Goal: Transaction & Acquisition: Purchase product/service

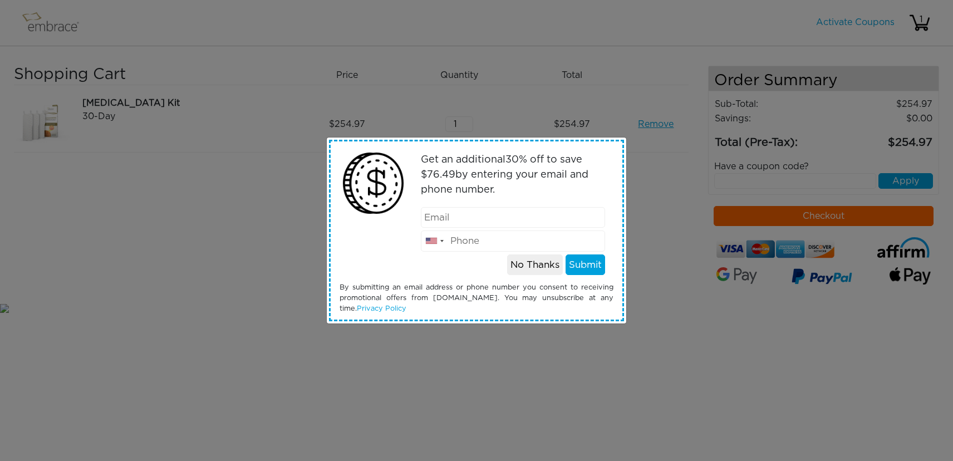
click at [442, 217] on input "email" at bounding box center [513, 217] width 185 height 21
type input "whitecollarlaw@gmail.com"
type input "2108654222"
click at [579, 265] on button "Submit" at bounding box center [586, 264] width 40 height 21
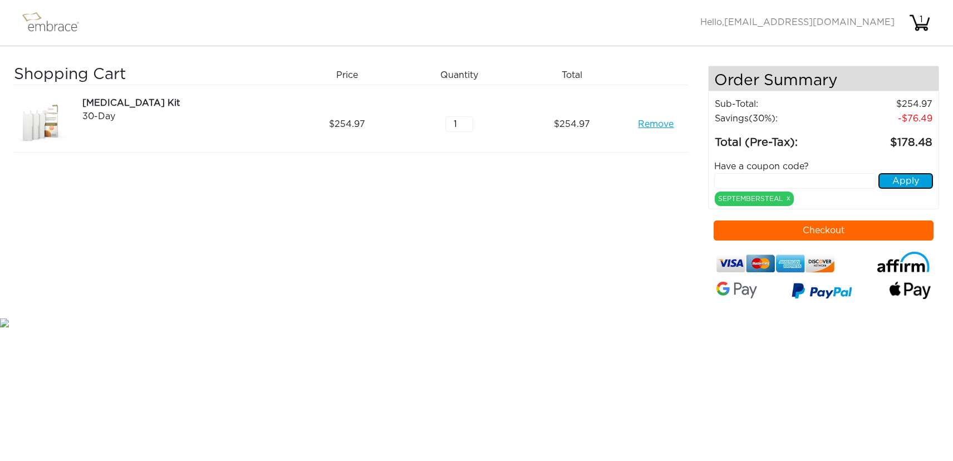
click at [905, 182] on button "Apply" at bounding box center [906, 181] width 55 height 16
click at [863, 232] on button "Checkout" at bounding box center [824, 231] width 221 height 20
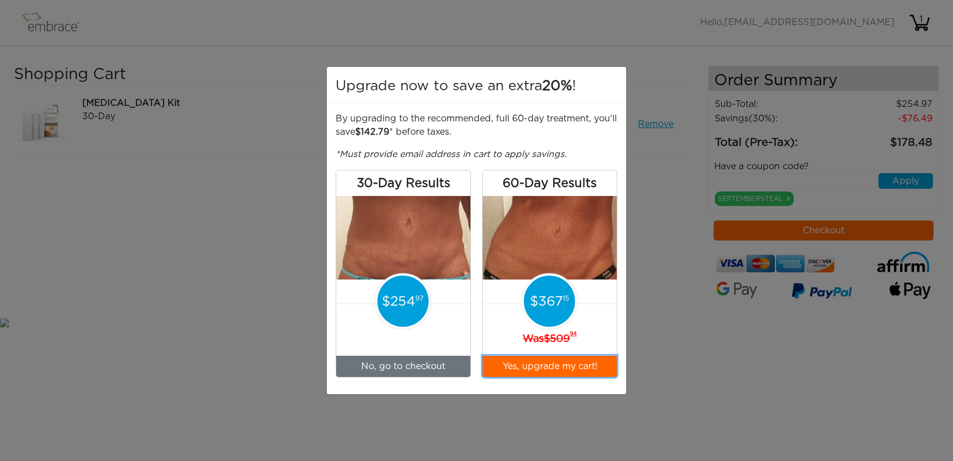
click at [547, 370] on button "Yes, upgrade my cart!" at bounding box center [550, 366] width 134 height 21
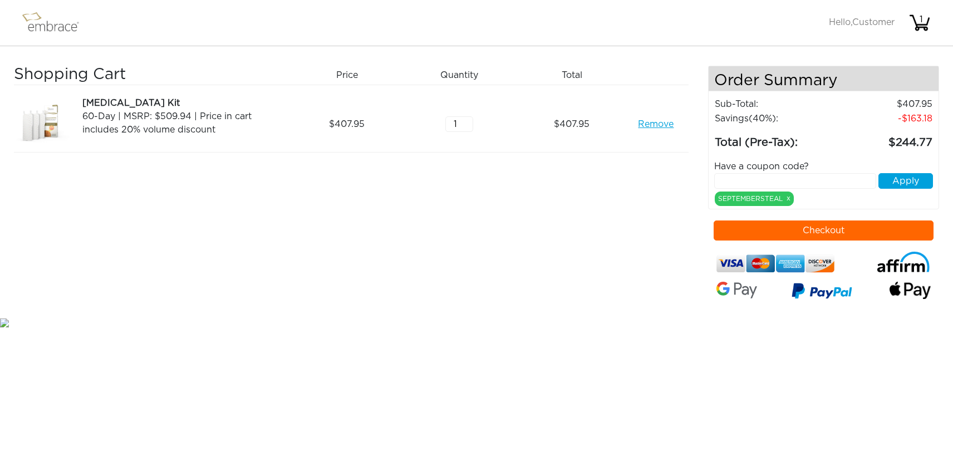
click at [855, 229] on button "Checkout" at bounding box center [824, 231] width 221 height 20
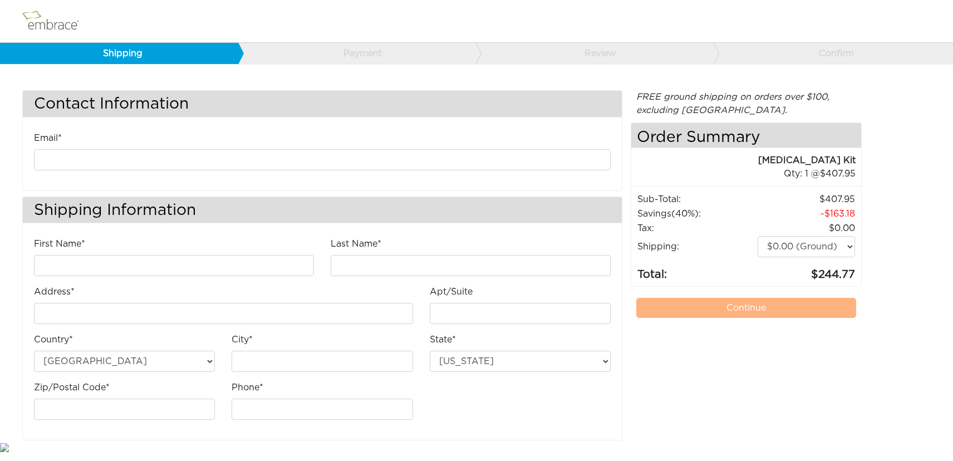
click at [747, 312] on link "Continue" at bounding box center [746, 308] width 221 height 20
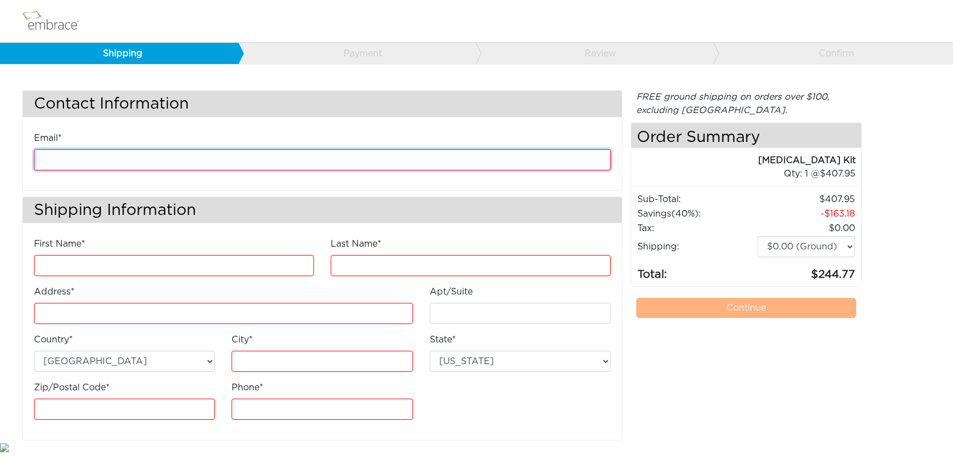
click at [276, 162] on input "email" at bounding box center [322, 159] width 577 height 21
type input "whitecollarlaw@gmail.com"
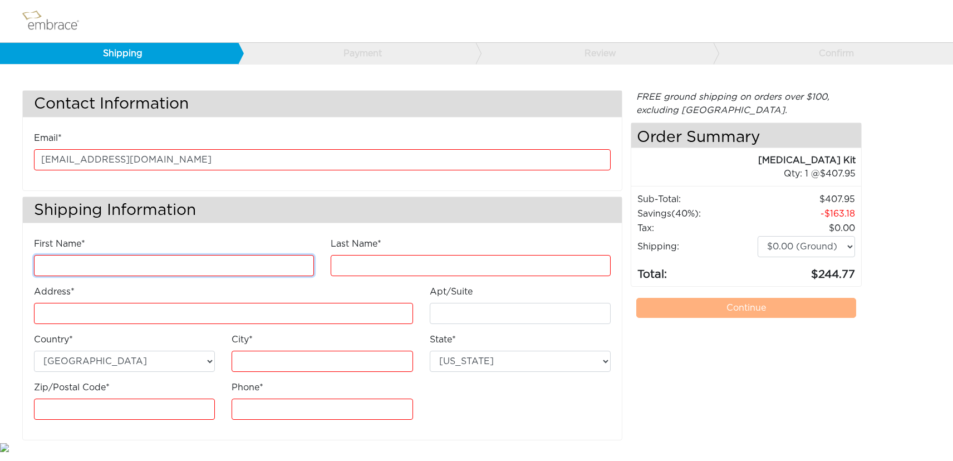
type input "Cynthia"
type input "Orr"
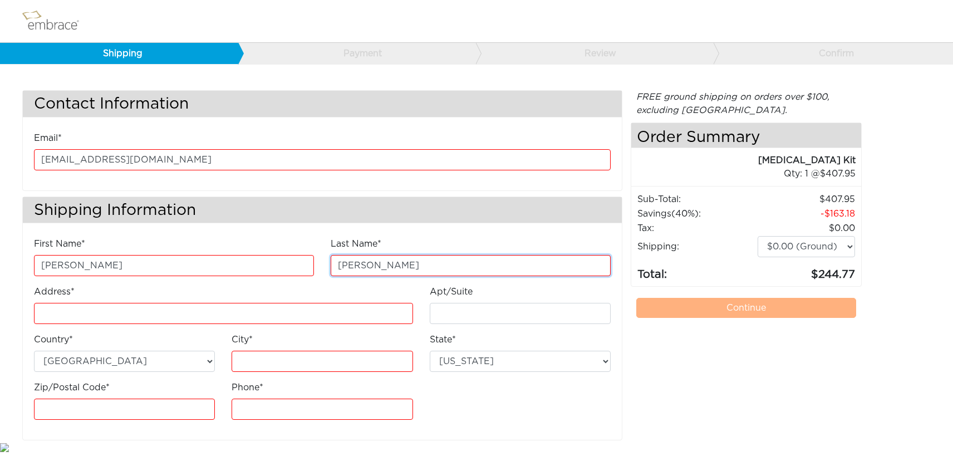
type input "231 Pinewood Ln"
type input "I already subscribe"
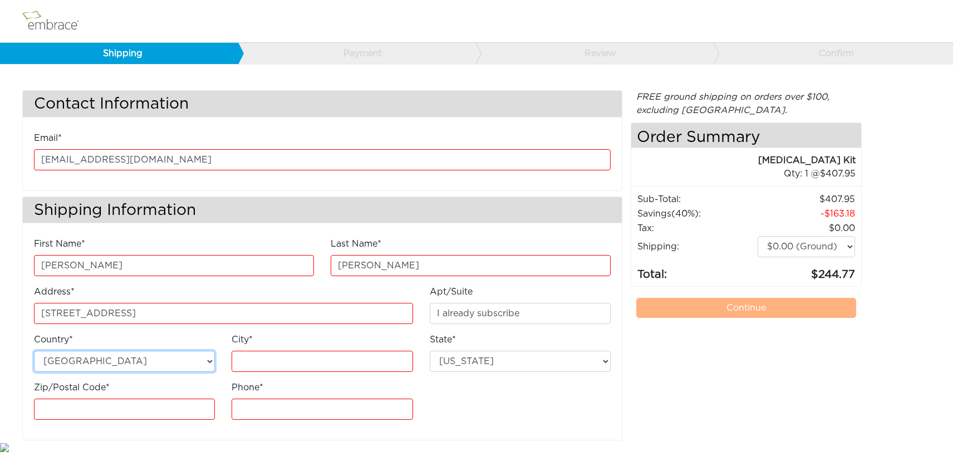
type input "San Antonio"
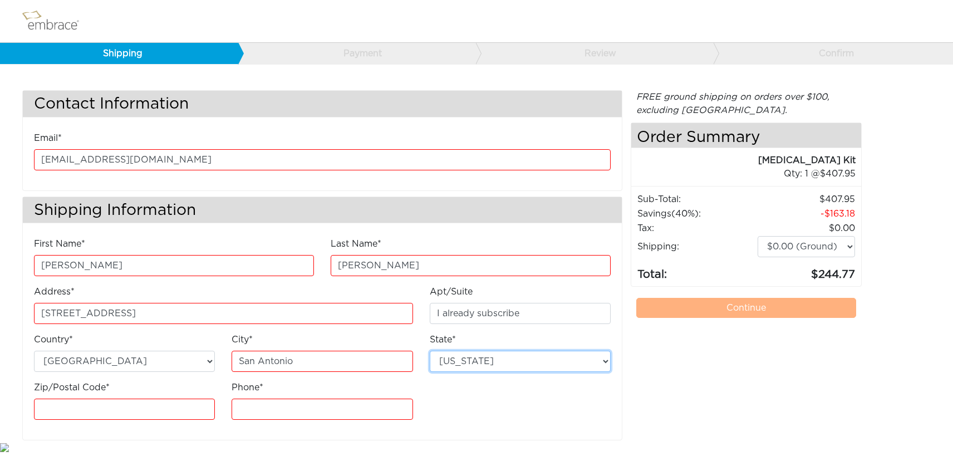
select select "TX"
type input "78216"
type input "2108654222"
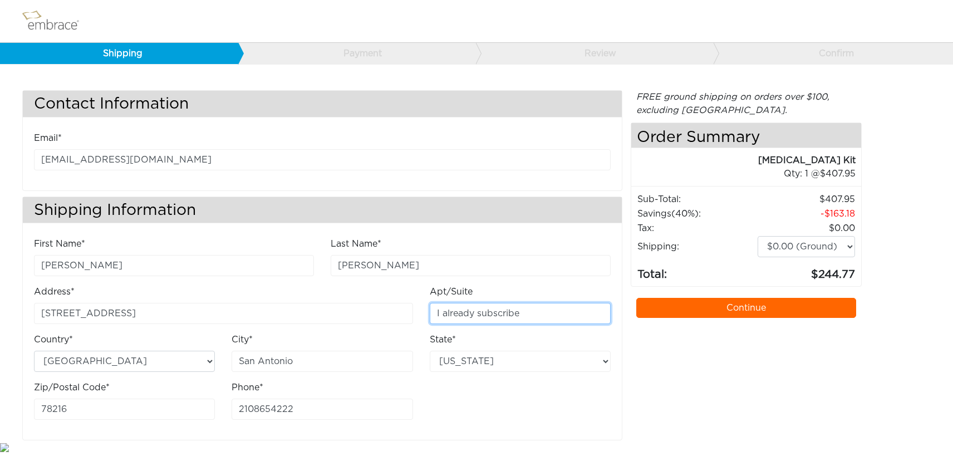
drag, startPoint x: 560, startPoint y: 309, endPoint x: 347, endPoint y: 298, distance: 212.4
click at [347, 298] on div "First Name* Cynthia Last Name* Orr Address* 231 Pinewood Ln Apt/Suite Country*" at bounding box center [323, 333] width 594 height 192
click at [701, 308] on link "Continue" at bounding box center [746, 308] width 221 height 20
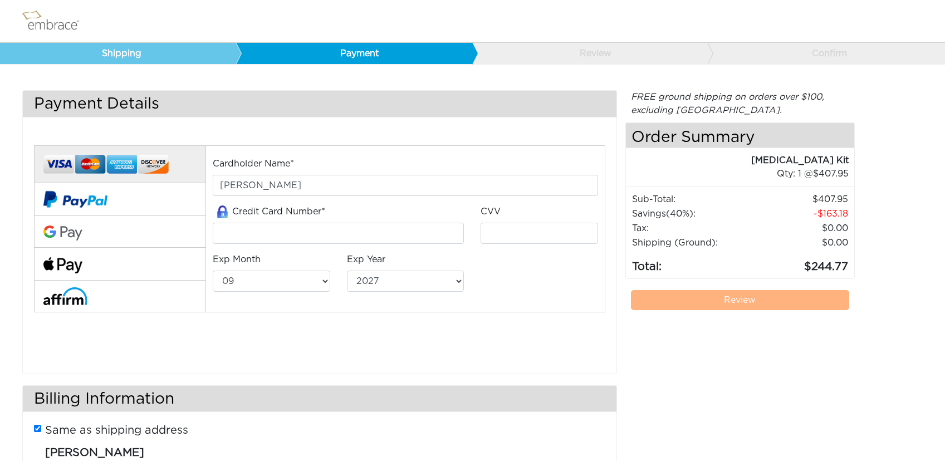
select select "9"
select select "2027"
click at [237, 237] on input "tel" at bounding box center [338, 233] width 251 height 21
type input "5275050073242523"
type input "727"
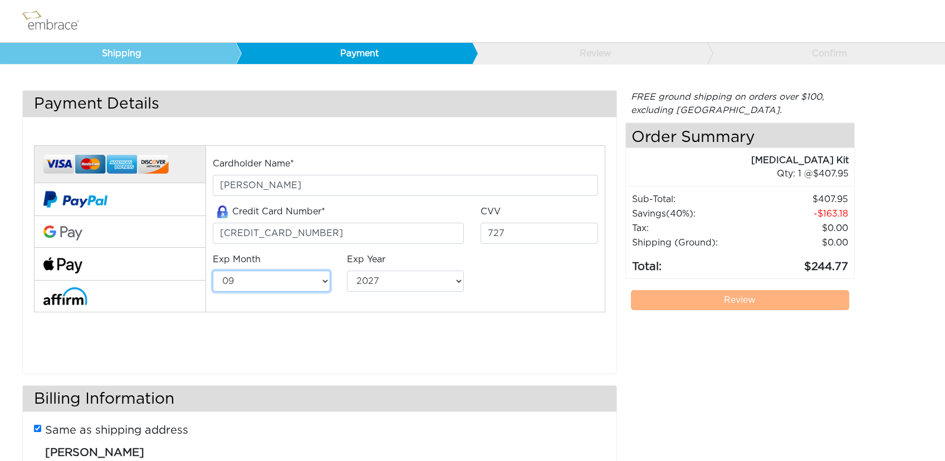
select select "3"
select select "2028"
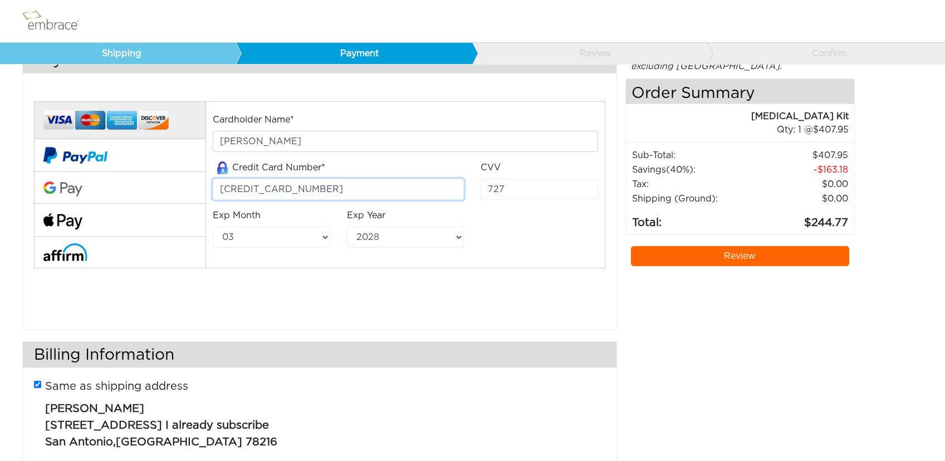
scroll to position [83, 0]
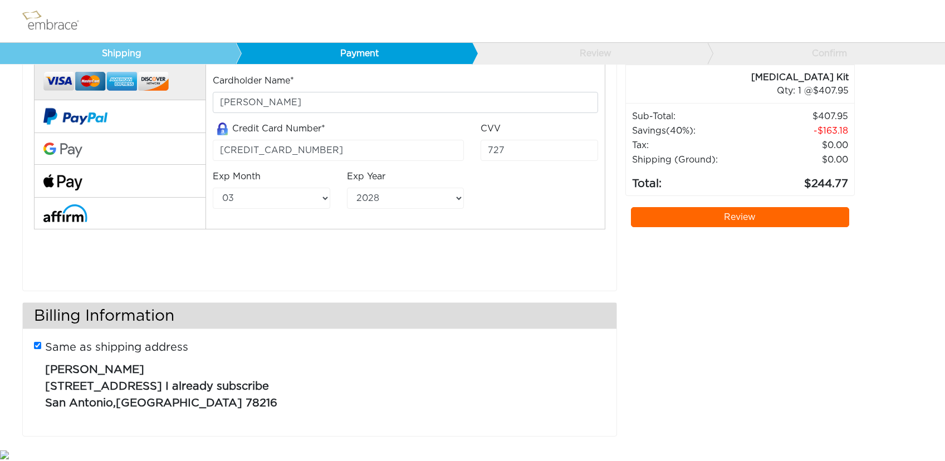
click at [247, 383] on p "Cynthia Orr 231 Pinewood Ln I already subscribe San Antonio , TX 78216" at bounding box center [320, 384] width 551 height 56
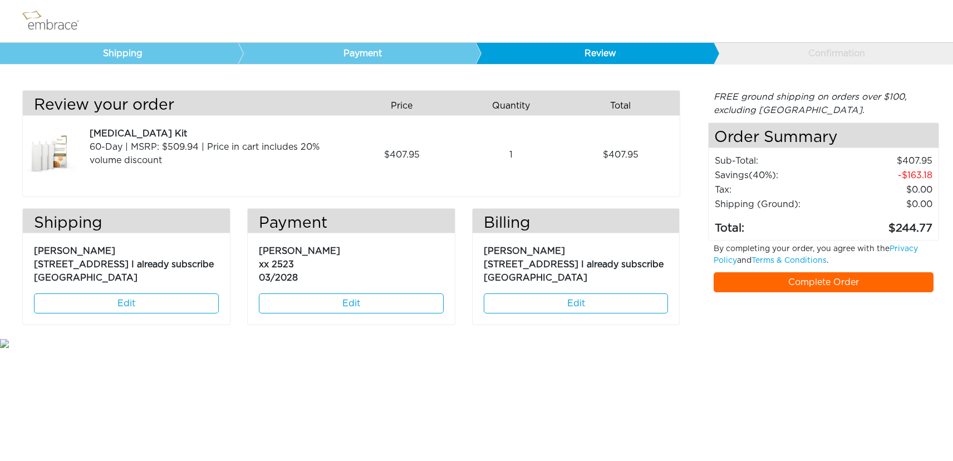
click at [772, 289] on link "Complete Order" at bounding box center [824, 282] width 221 height 20
